Goal: Task Accomplishment & Management: Manage account settings

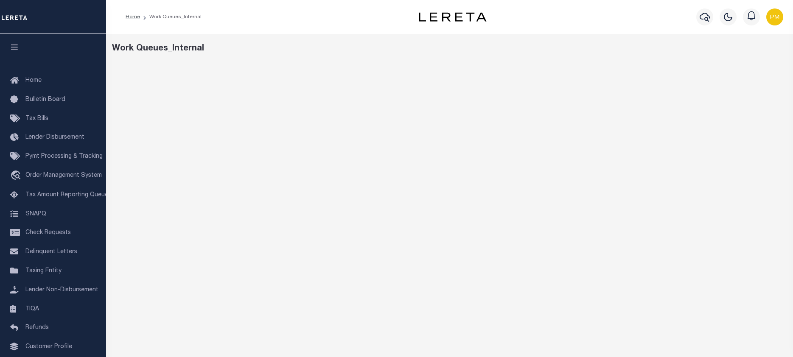
scroll to position [6, 0]
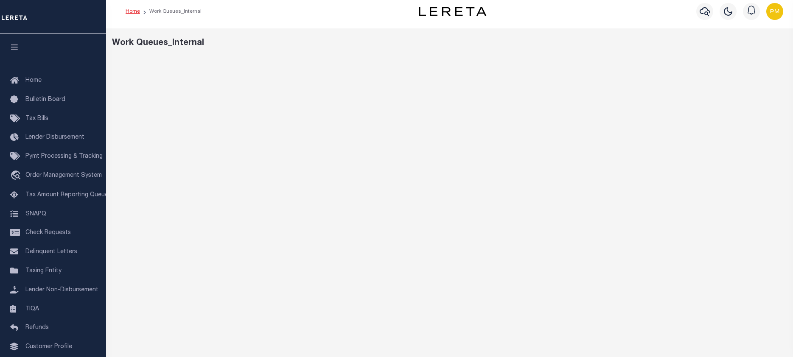
click at [131, 12] on link "Home" at bounding box center [133, 11] width 14 height 5
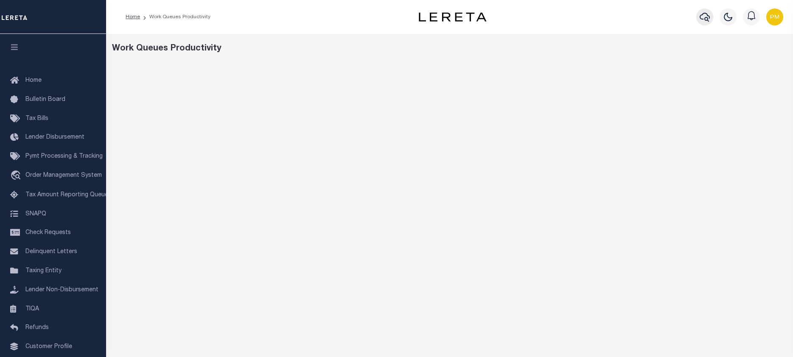
click at [705, 19] on icon "button" at bounding box center [704, 17] width 10 height 9
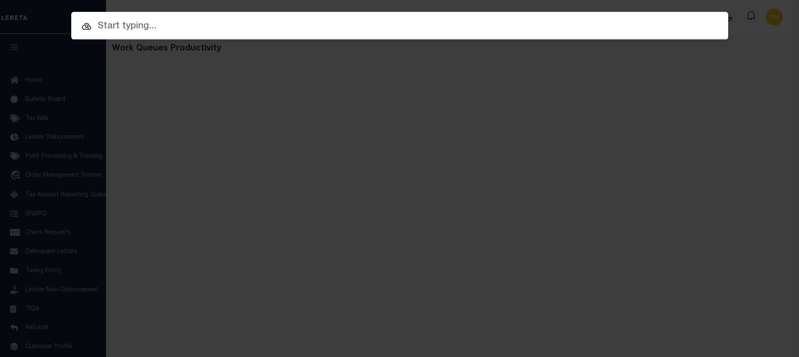
paste input "84712001"
type input "84712001"
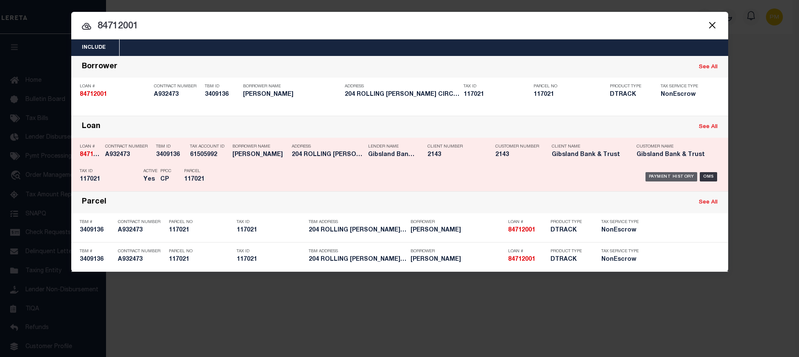
click at [672, 179] on div "Payment History" at bounding box center [672, 176] width 52 height 9
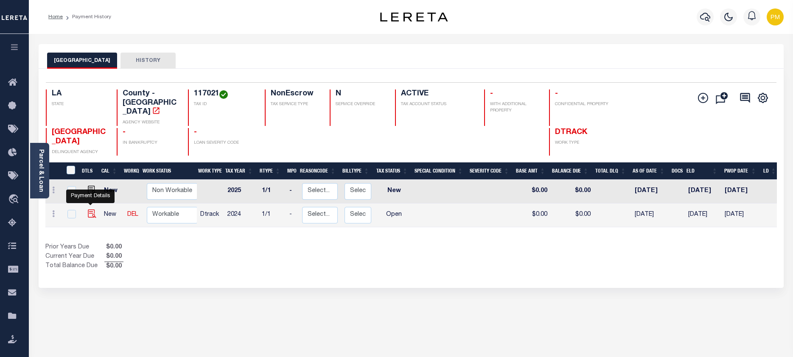
click at [89, 210] on img "" at bounding box center [92, 214] width 8 height 8
checkbox input "true"
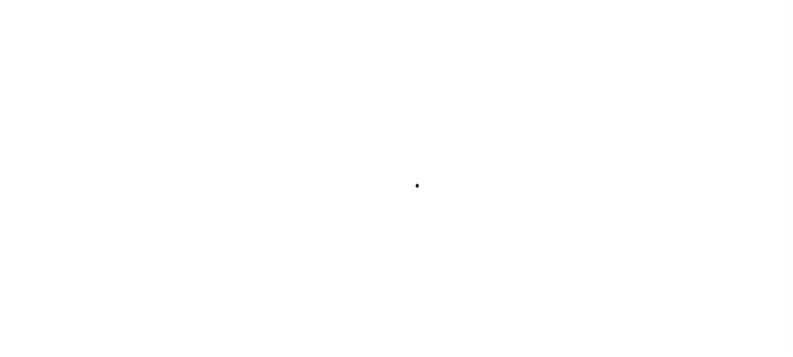
checkbox input "false"
type input "01/13/2025"
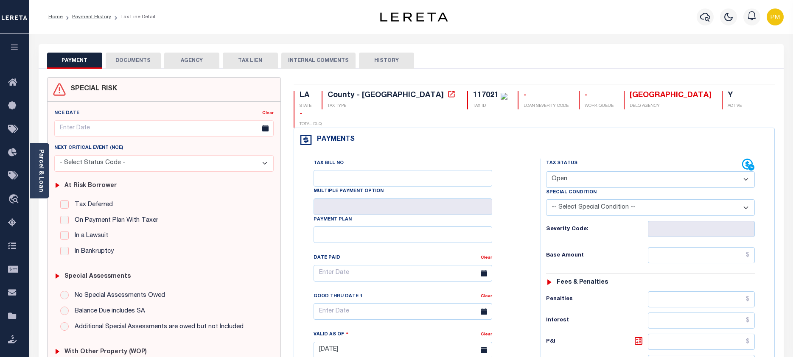
click at [743, 171] on select "- Select Status Code - Open Due/Unpaid Paid Incomplete No Tax Due Internal Refu…" at bounding box center [650, 179] width 209 height 17
select select "NTX"
click at [546, 171] on select "- Select Status Code - Open Due/Unpaid Paid Incomplete No Tax Due Internal Refu…" at bounding box center [650, 179] width 209 height 17
type input "[DATE]"
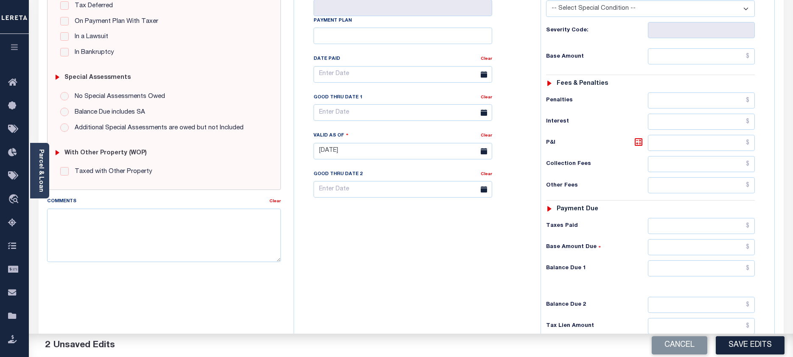
scroll to position [212, 0]
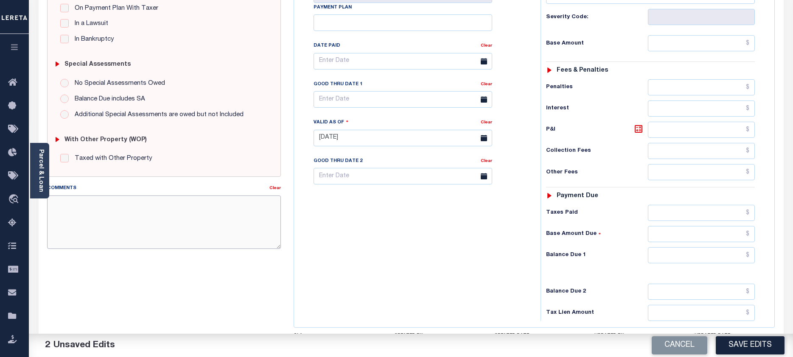
click at [56, 200] on textarea "Comments" at bounding box center [164, 222] width 234 height 53
paste textarea "Taxes due prior to the loan boarding."
type textarea "Taxes due prior to the loan boarding."
click at [754, 343] on button "Save Edits" at bounding box center [750, 345] width 69 height 18
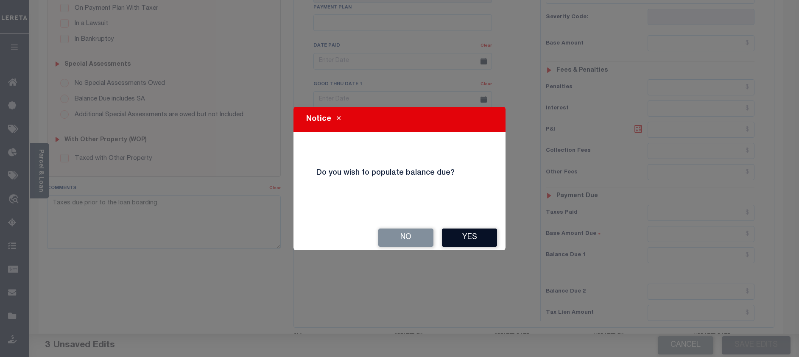
click at [480, 237] on button "Yes" at bounding box center [469, 238] width 55 height 18
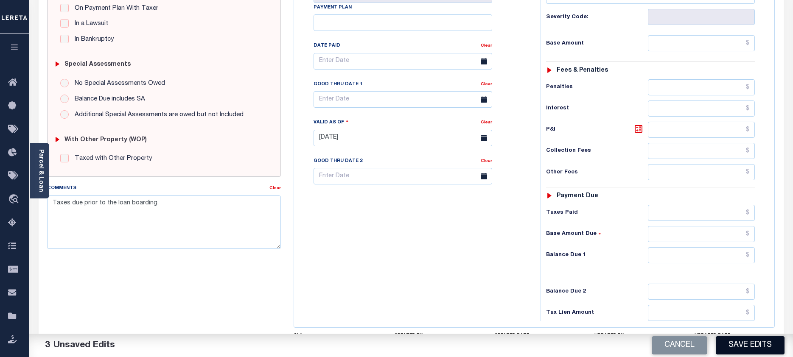
click at [740, 346] on button "Save Edits" at bounding box center [750, 345] width 69 height 18
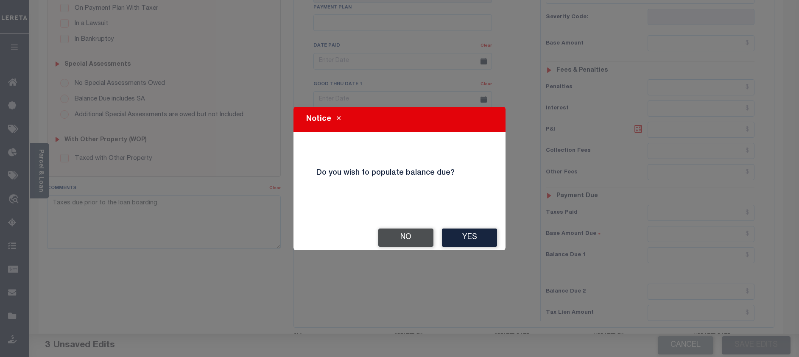
click at [405, 236] on button "No" at bounding box center [405, 238] width 55 height 18
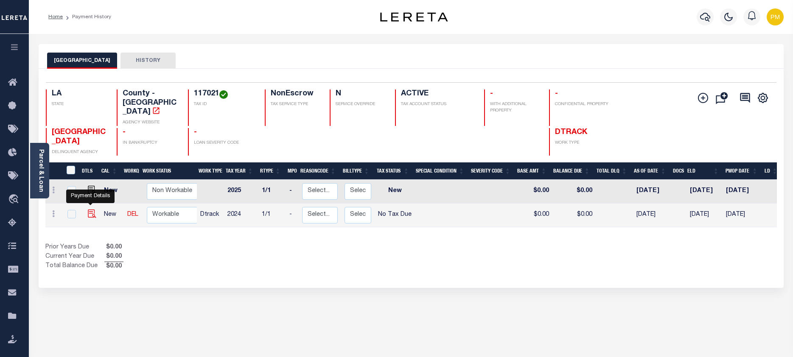
click at [89, 210] on img "" at bounding box center [92, 214] width 8 height 8
checkbox input "true"
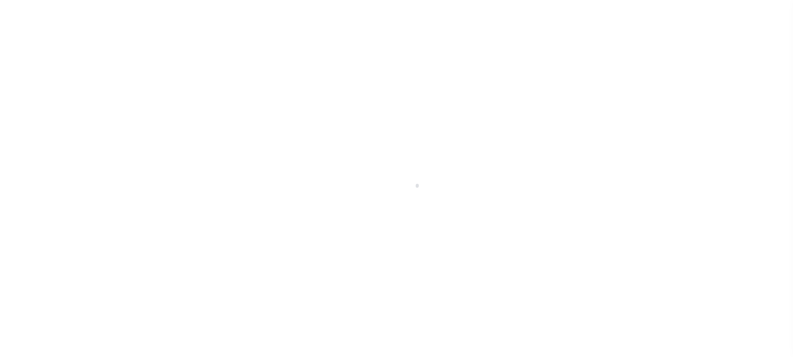
select select "NTX"
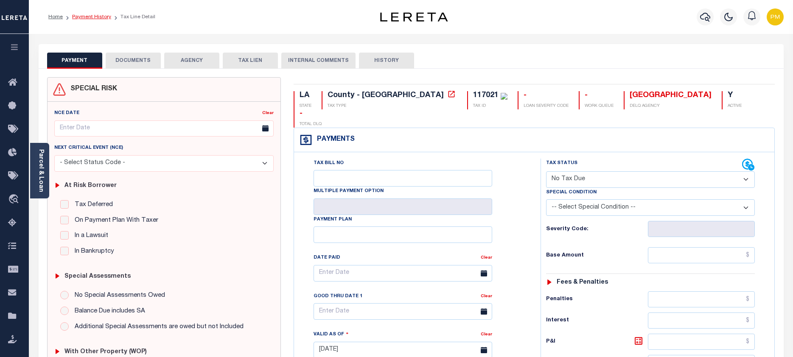
click at [92, 17] on link "Payment History" at bounding box center [91, 16] width 39 height 5
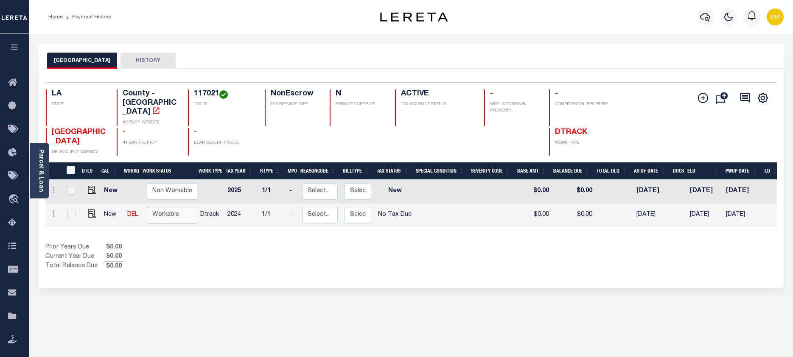
click at [166, 207] on select "Non Workable Workable" at bounding box center [172, 215] width 51 height 17
checkbox input "true"
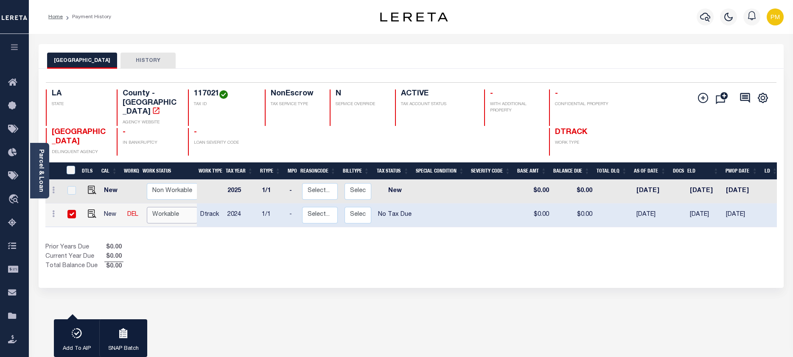
select select "true"
click at [147, 207] on select "Non Workable Workable" at bounding box center [172, 215] width 51 height 17
checkbox input "false"
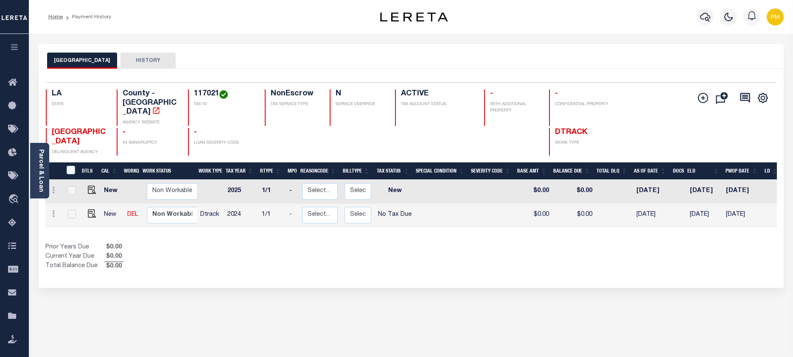
click at [49, 356] on div "BOSSIER PARISH HISTORY 1 Selected 2 1" at bounding box center [411, 287] width 758 height 487
click at [40, 171] on link "Parcel & Loan" at bounding box center [41, 170] width 6 height 43
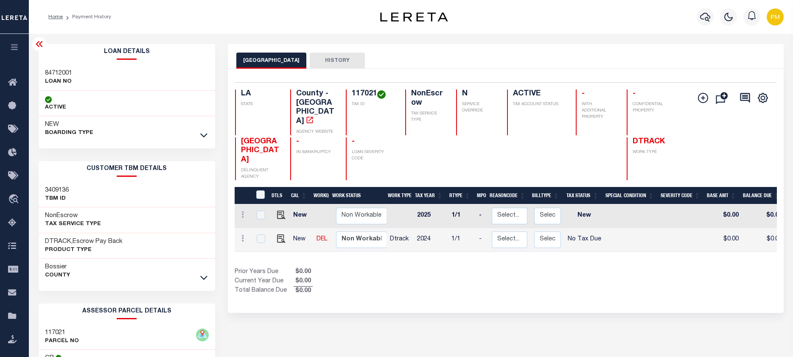
click at [203, 135] on icon at bounding box center [203, 135] width 7 height 9
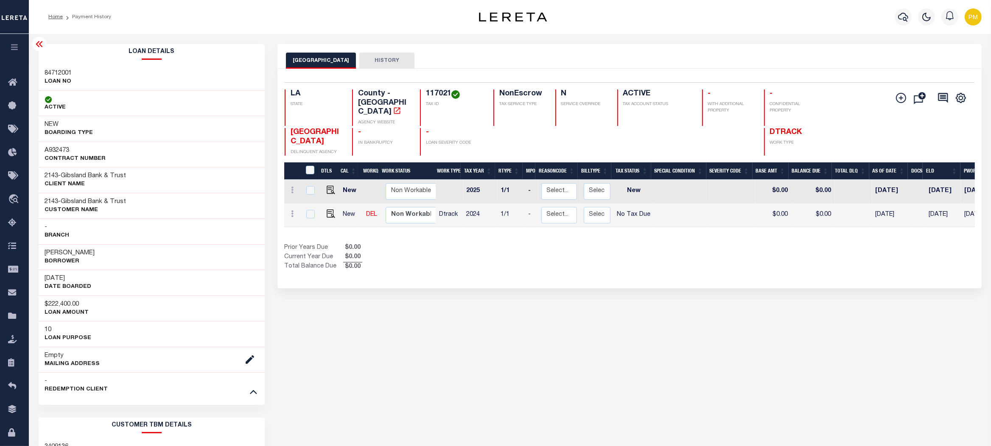
drag, startPoint x: 767, startPoint y: 1, endPoint x: 815, endPoint y: 404, distance: 405.4
click at [792, 357] on div "BOSSIER PARISH HISTORY 1 Selected 2 1" at bounding box center [629, 411] width 717 height 735
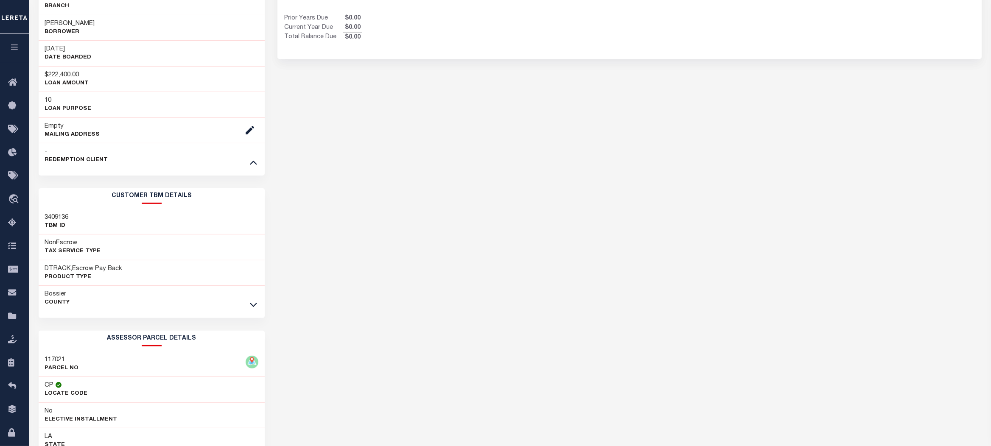
scroll to position [0, 24]
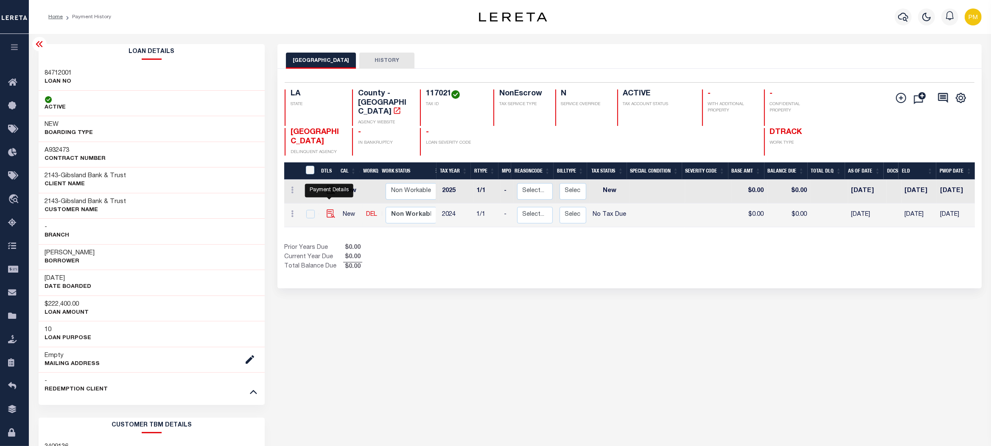
click at [327, 210] on img "" at bounding box center [331, 214] width 8 height 8
checkbox input "true"
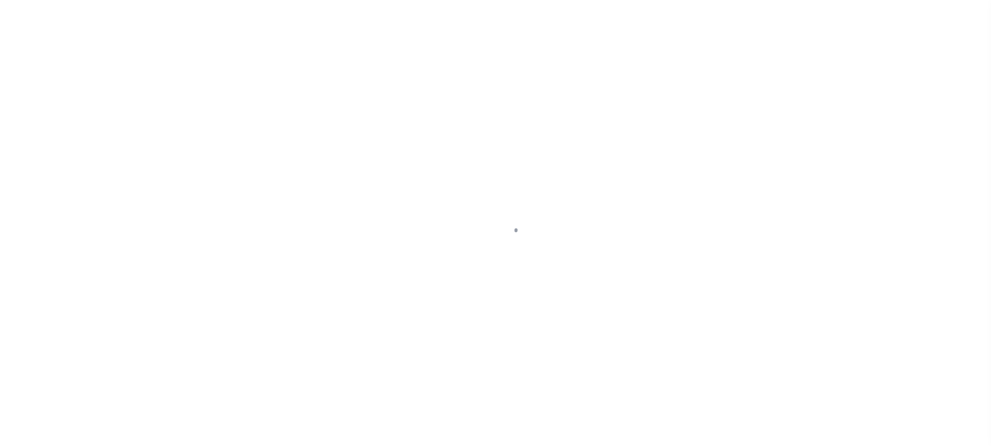
select select "NTX"
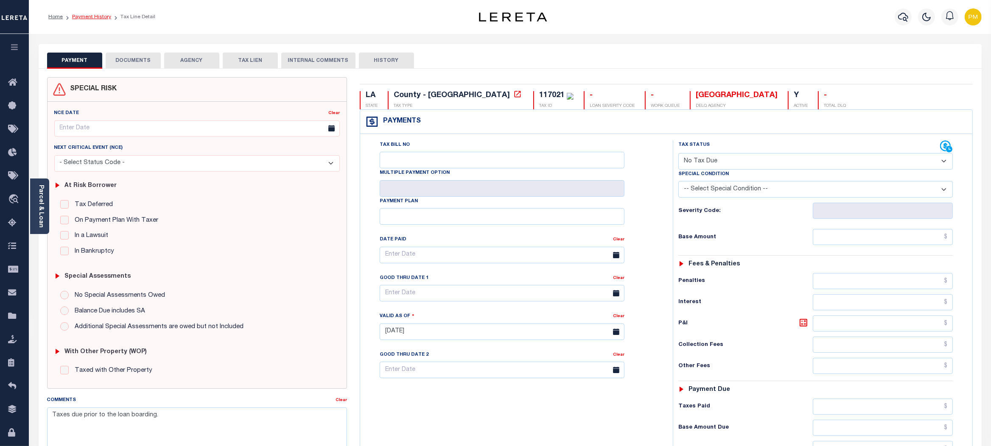
click at [93, 18] on link "Payment History" at bounding box center [91, 16] width 39 height 5
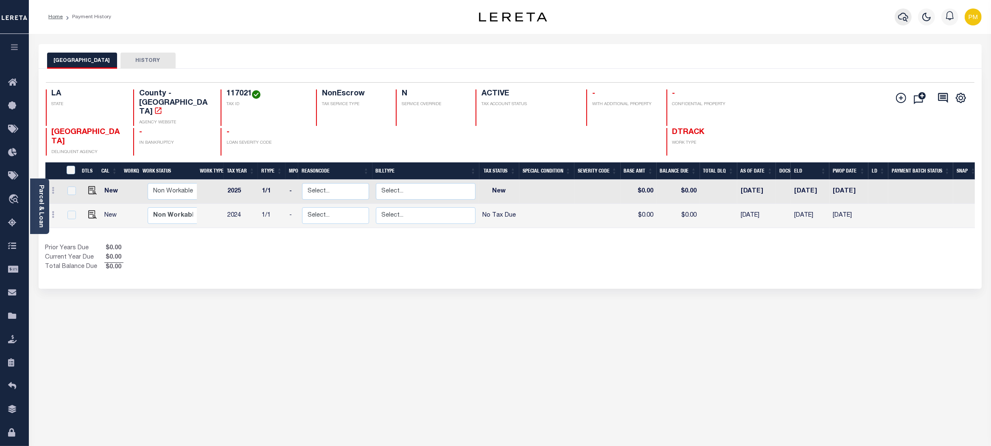
click at [903, 16] on icon "button" at bounding box center [903, 17] width 10 height 10
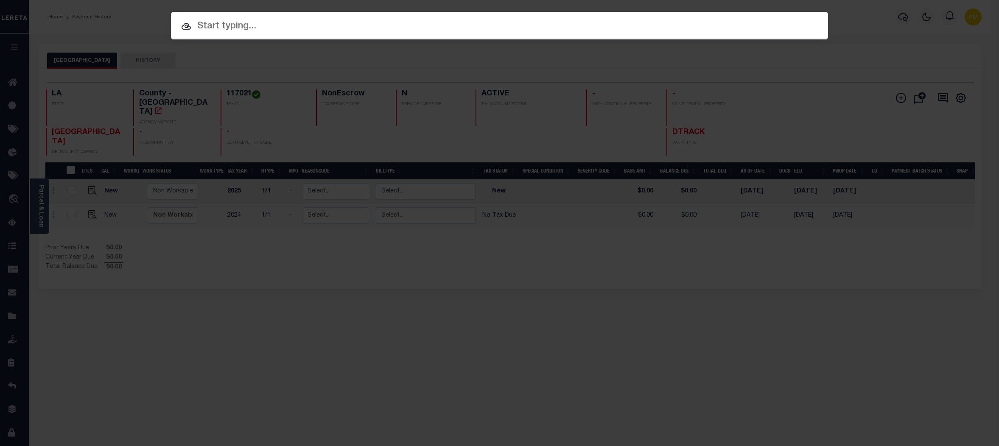
paste input "10023056"
type input "10023056"
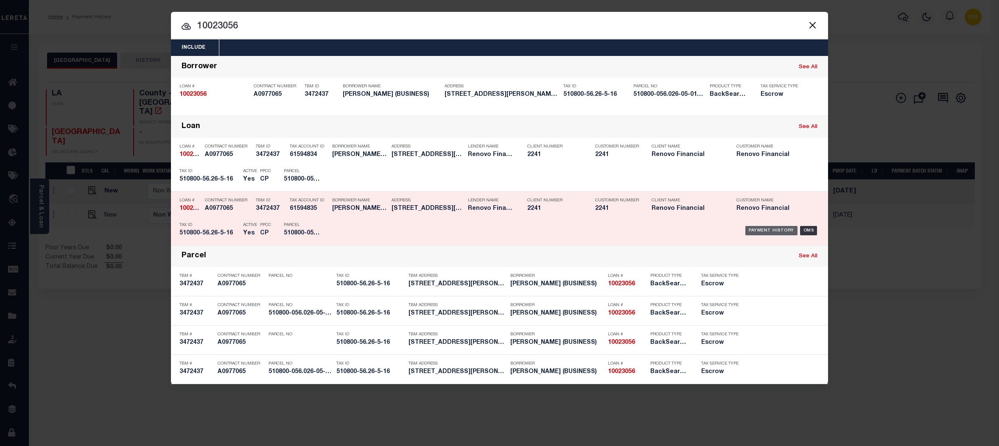
click at [760, 231] on div "Payment History" at bounding box center [771, 230] width 52 height 9
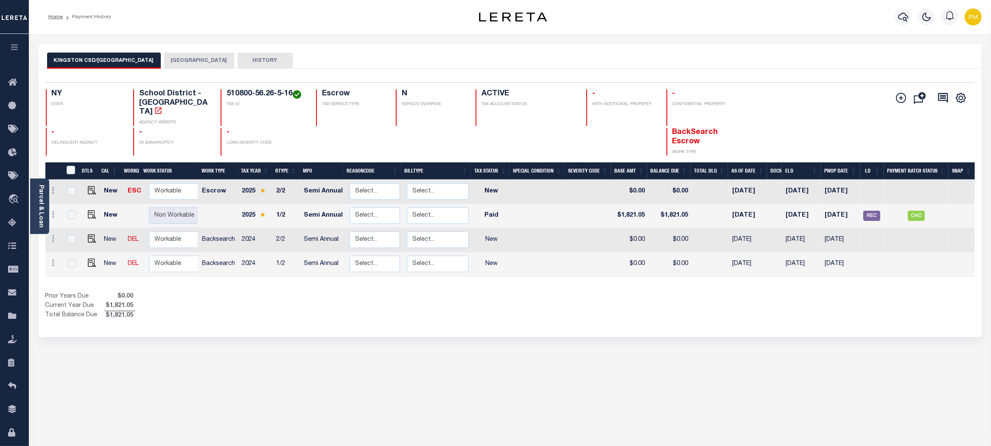
click at [173, 57] on button "[GEOGRAPHIC_DATA]" at bounding box center [199, 61] width 70 height 16
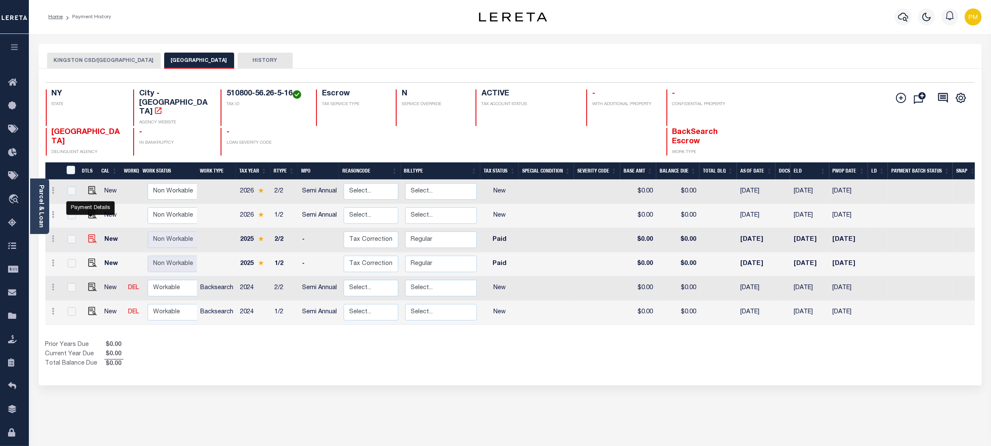
click at [92, 235] on img "" at bounding box center [92, 239] width 8 height 8
checkbox input "true"
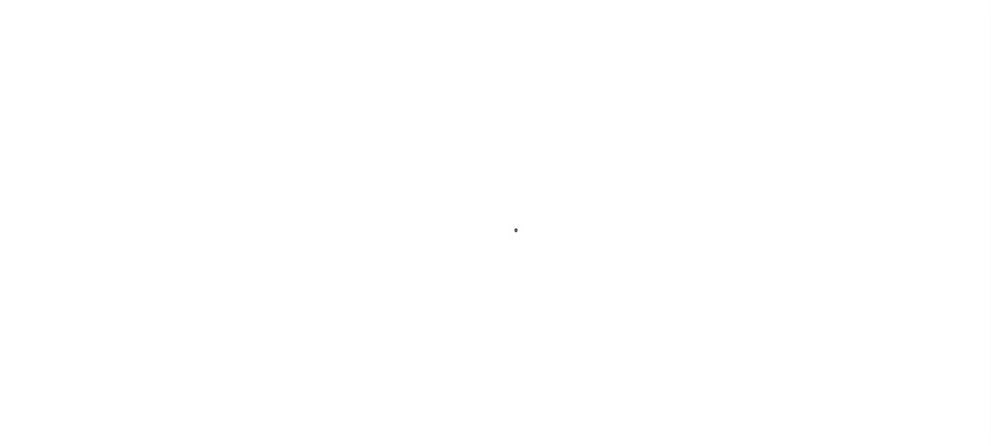
select select "PYD"
